Goal: Information Seeking & Learning: Learn about a topic

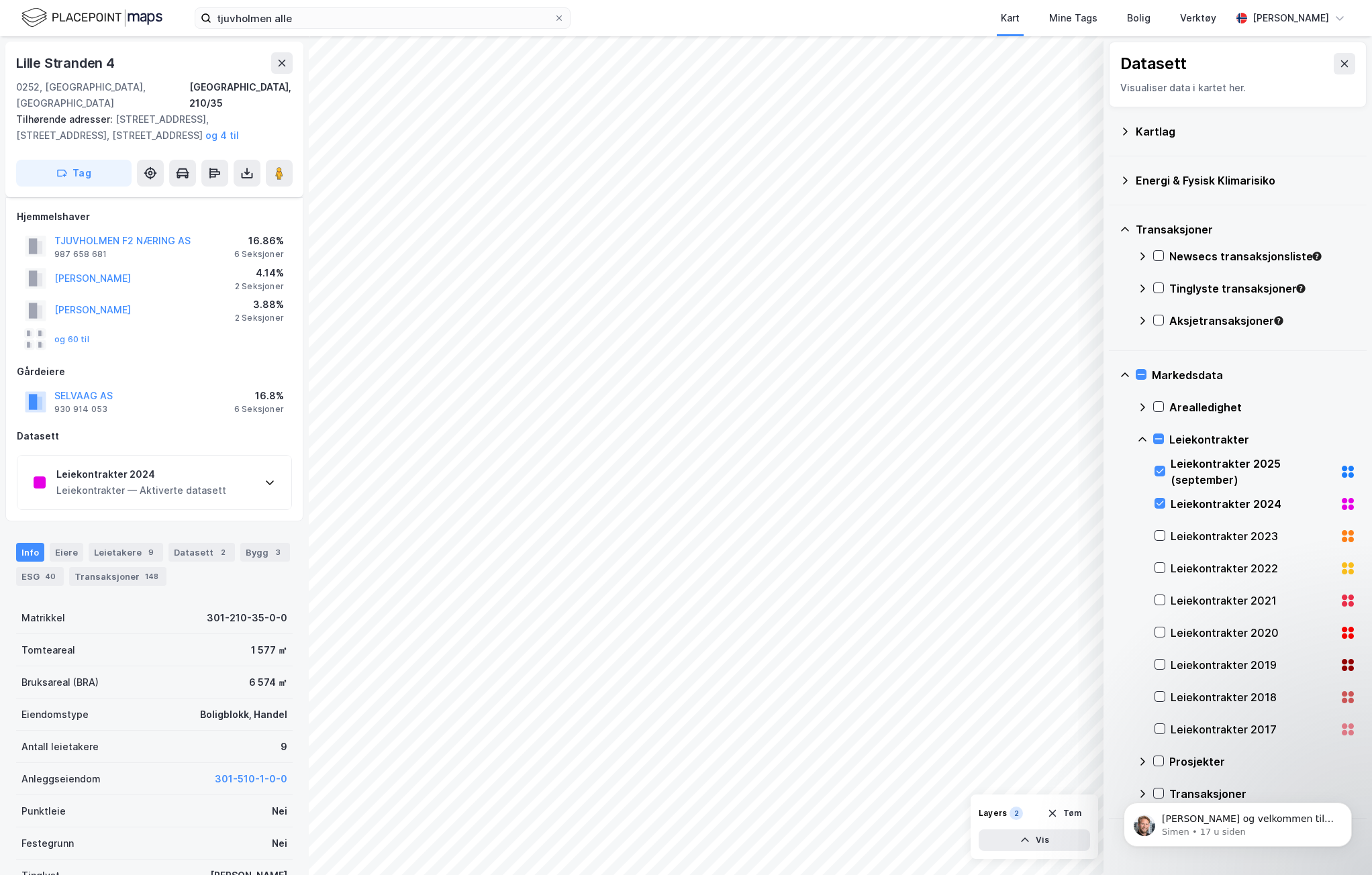
scroll to position [43, 0]
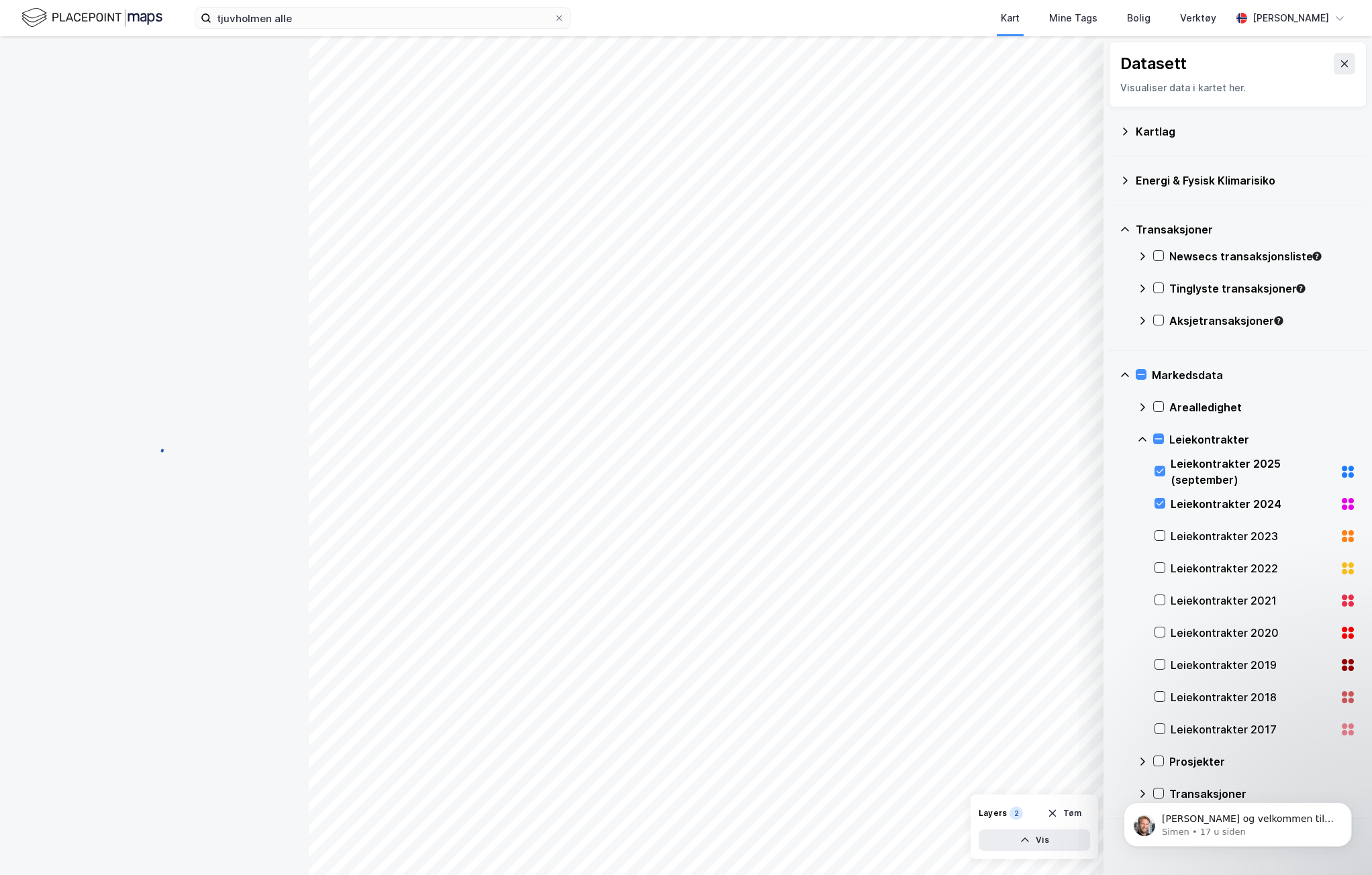
scroll to position [43, 0]
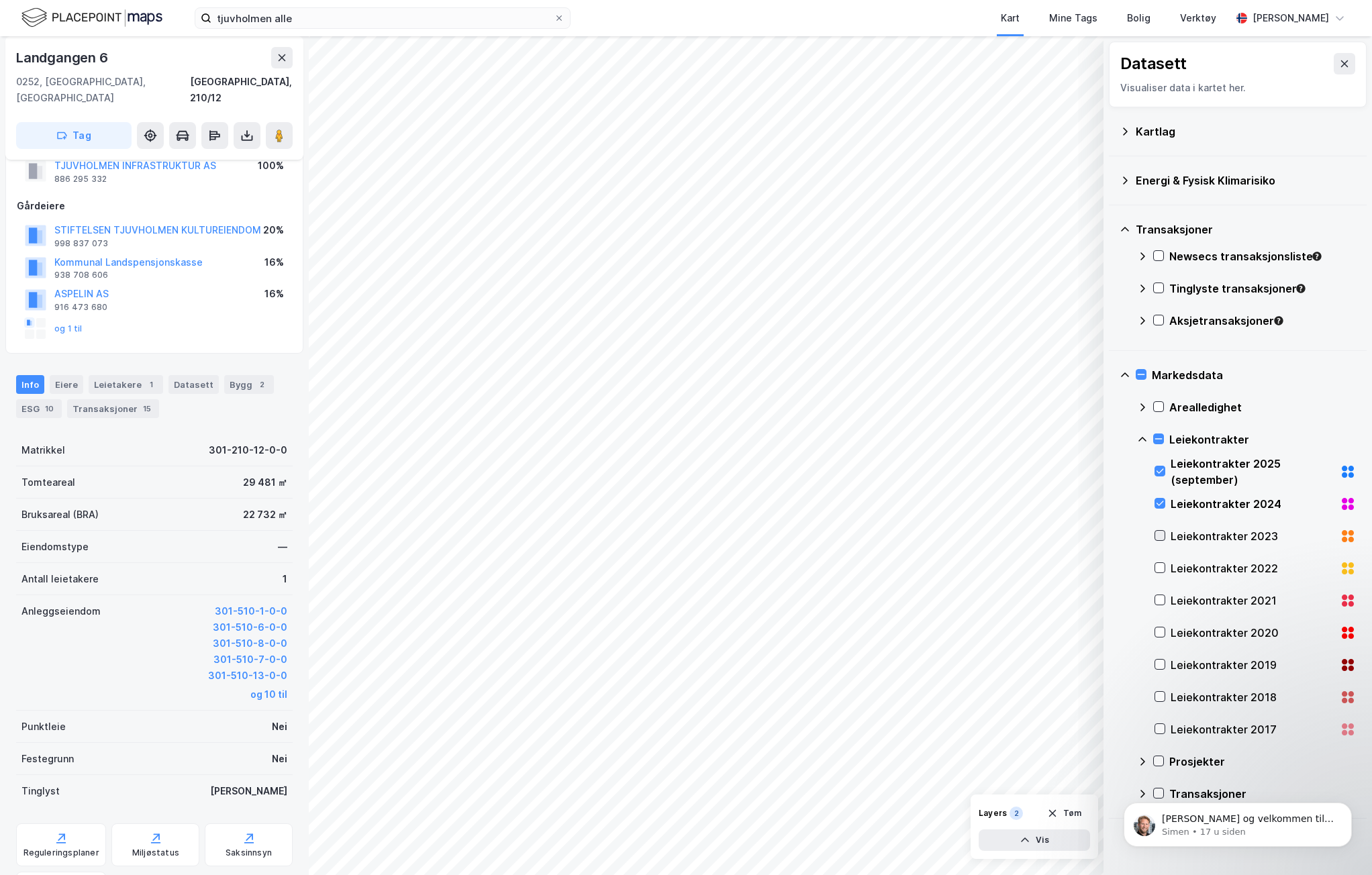
click at [1161, 532] on icon at bounding box center [1159, 535] width 9 height 9
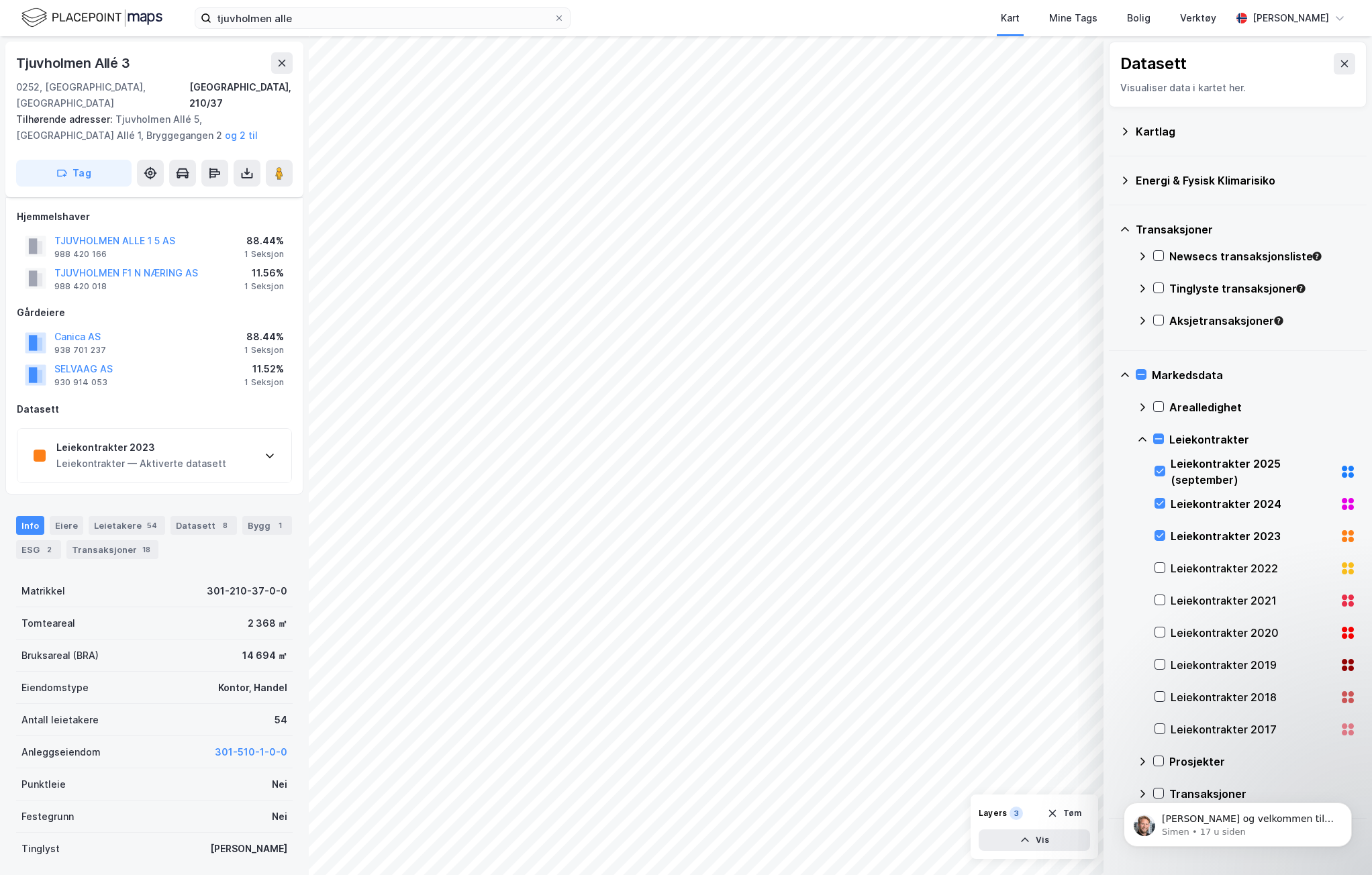
scroll to position [43, 0]
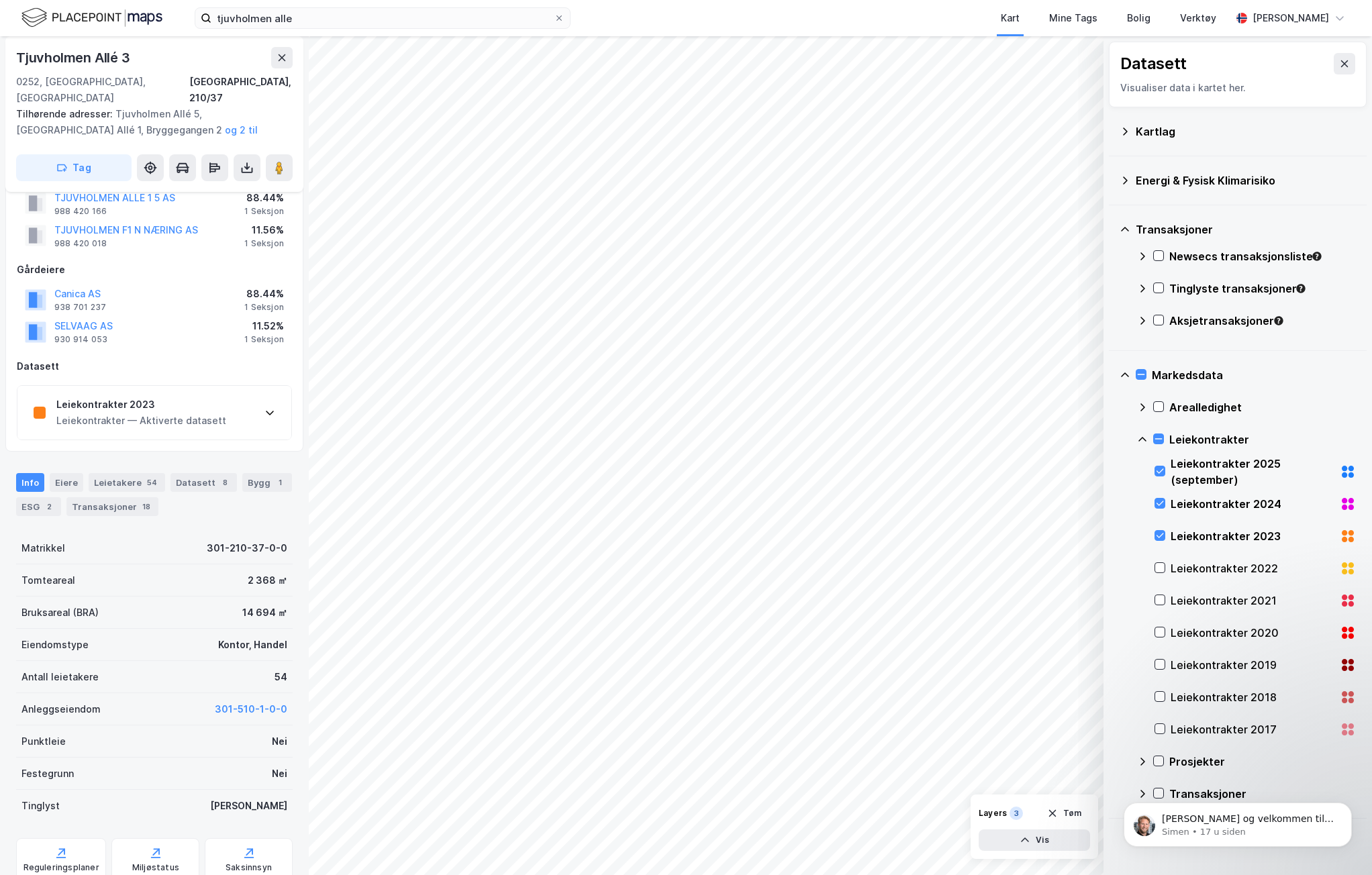
click at [273, 407] on icon at bounding box center [269, 412] width 11 height 11
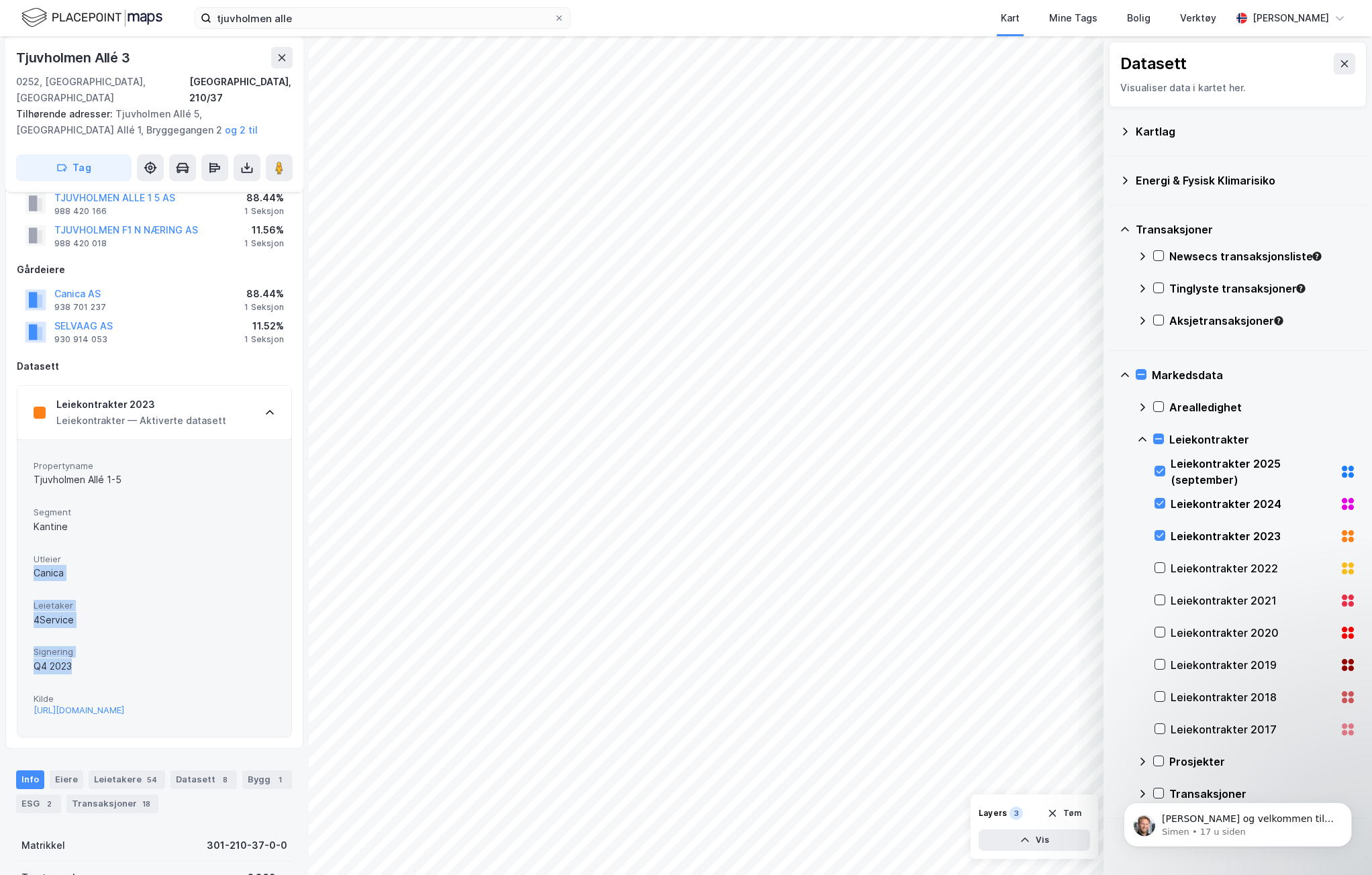
drag, startPoint x: 29, startPoint y: 553, endPoint x: 114, endPoint y: 659, distance: 135.9
click at [114, 659] on div "Propertyname Tjuvholmen Allé 1-5 Segment Kantine Utleier Canica Leietaker 4Serv…" at bounding box center [154, 588] width 274 height 298
click at [114, 659] on div "Signering Q4 2023" at bounding box center [154, 660] width 241 height 36
